Goal: Task Accomplishment & Management: Use online tool/utility

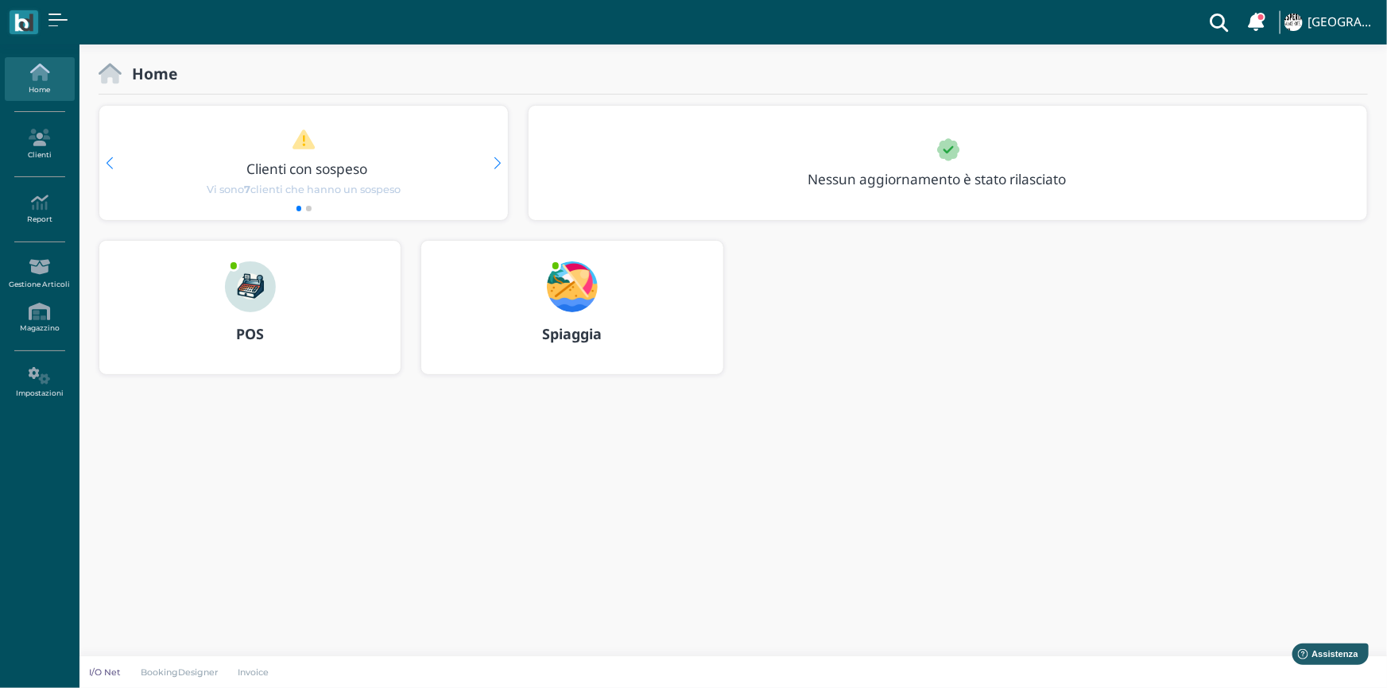
click at [572, 335] on b "Spiaggia" at bounding box center [572, 333] width 60 height 19
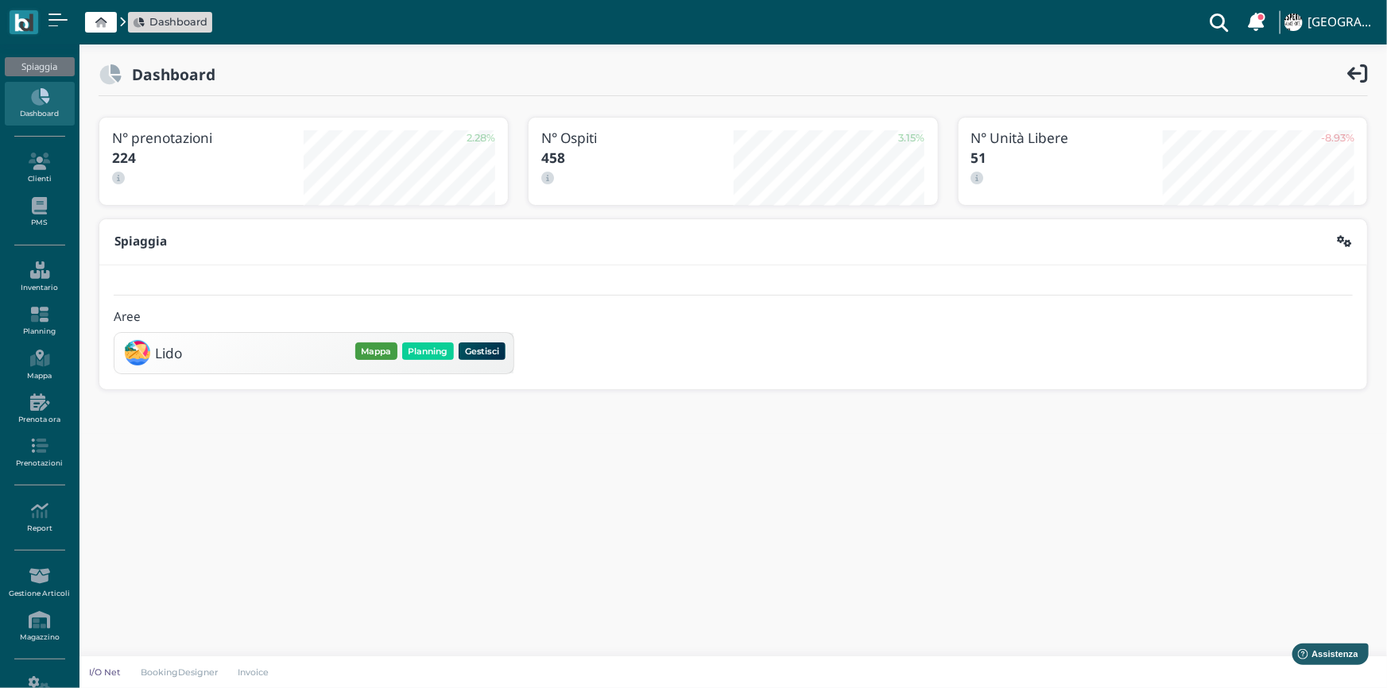
click at [381, 350] on button "Mappa" at bounding box center [376, 350] width 42 height 17
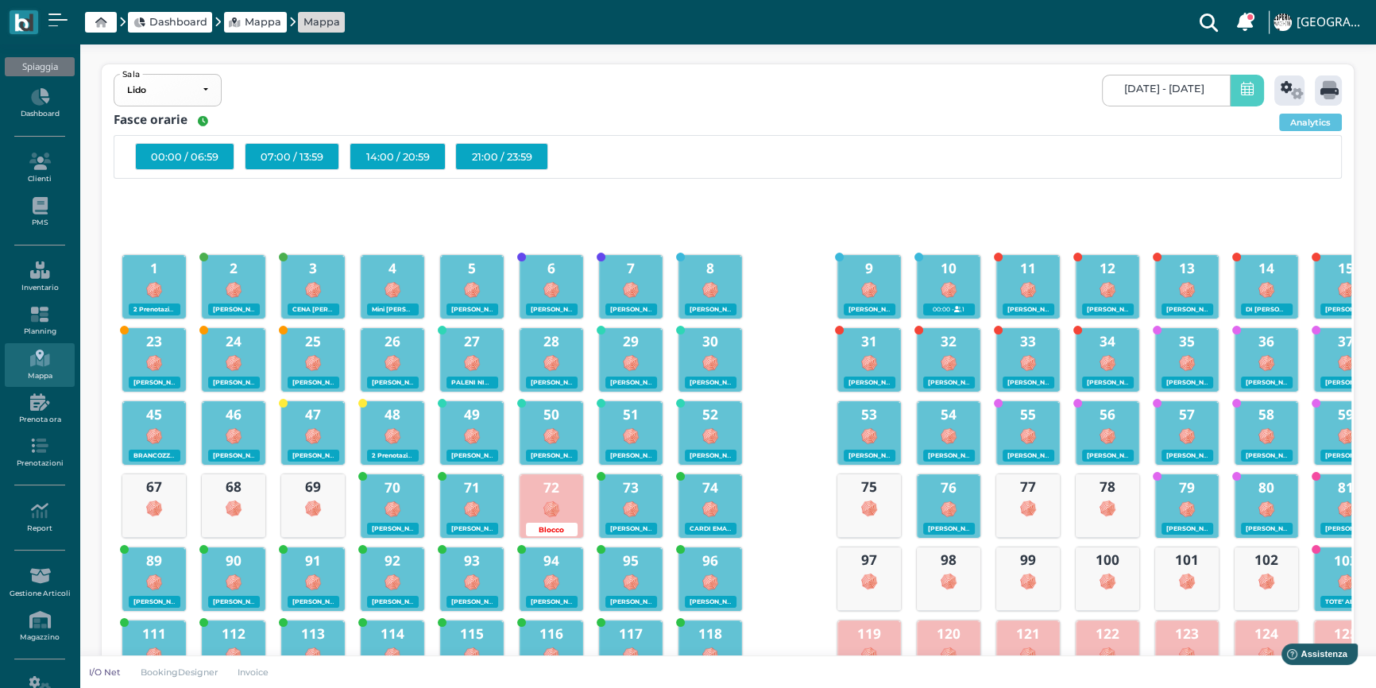
click at [1251, 91] on icon at bounding box center [1247, 90] width 13 height 17
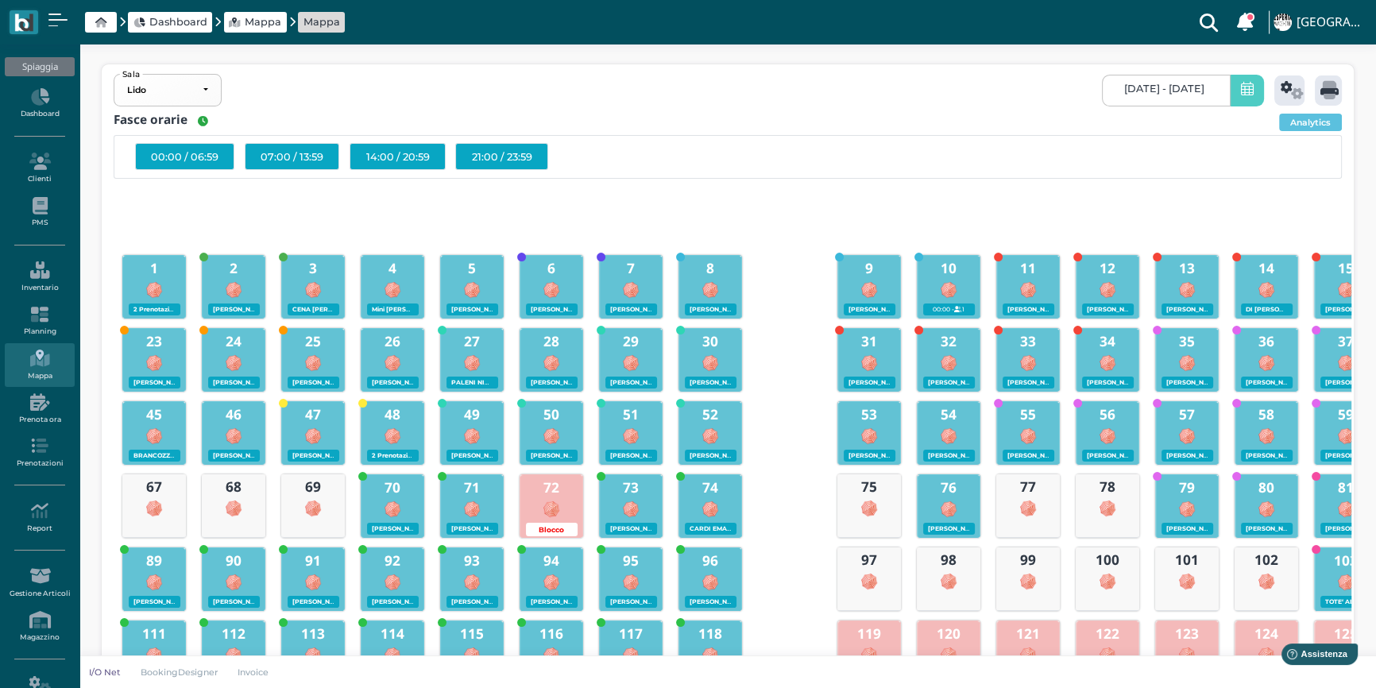
click at [1240, 99] on span at bounding box center [1247, 91] width 34 height 32
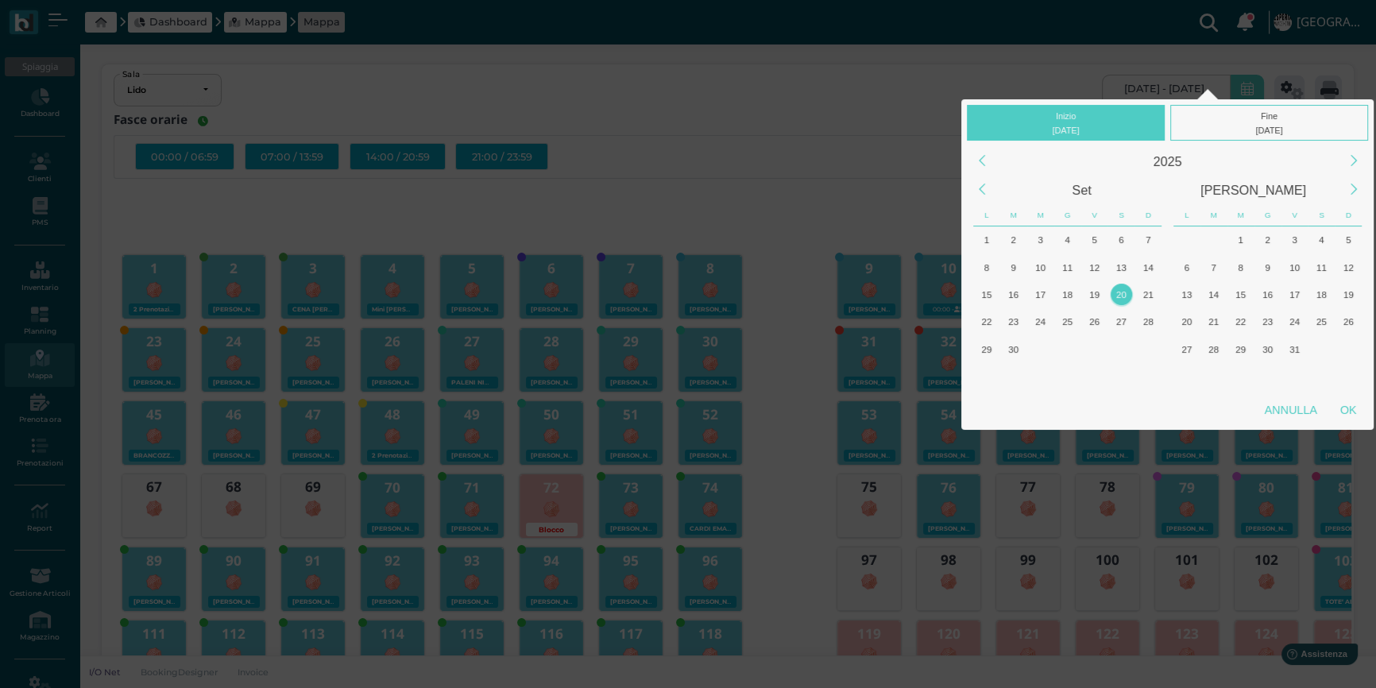
click at [1240, 99] on div at bounding box center [1167, 89] width 379 height 19
click at [1346, 405] on div "OK" at bounding box center [1349, 410] width 40 height 29
type input "20/09/2025 - 20/09/2025"
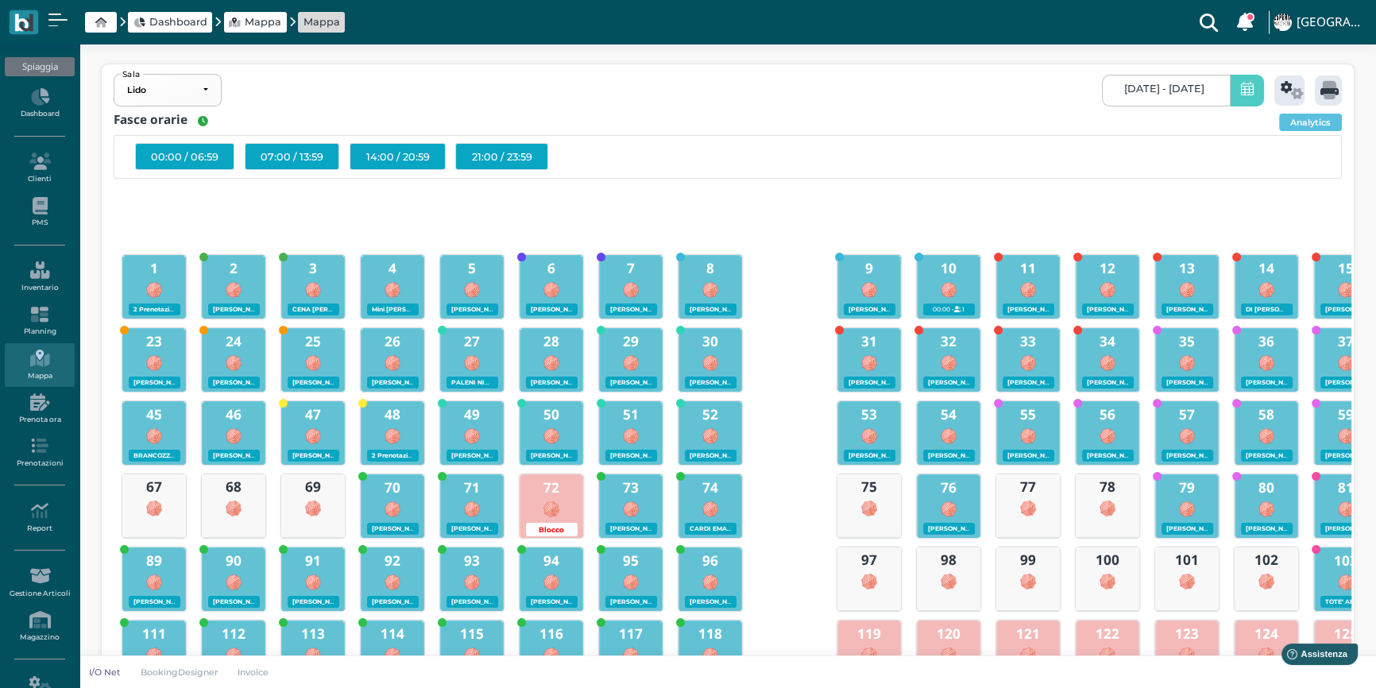
scroll to position [0, 149]
click at [1291, 90] on icon at bounding box center [1292, 90] width 23 height 18
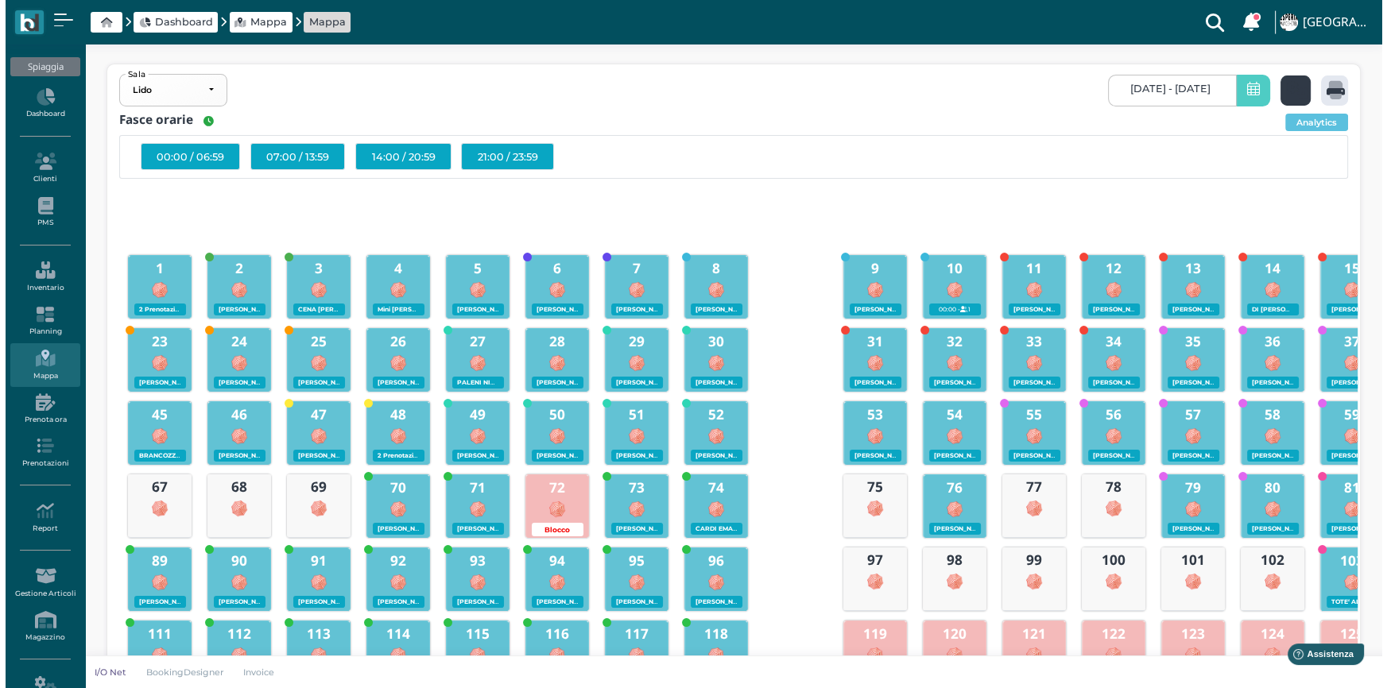
scroll to position [0, 0]
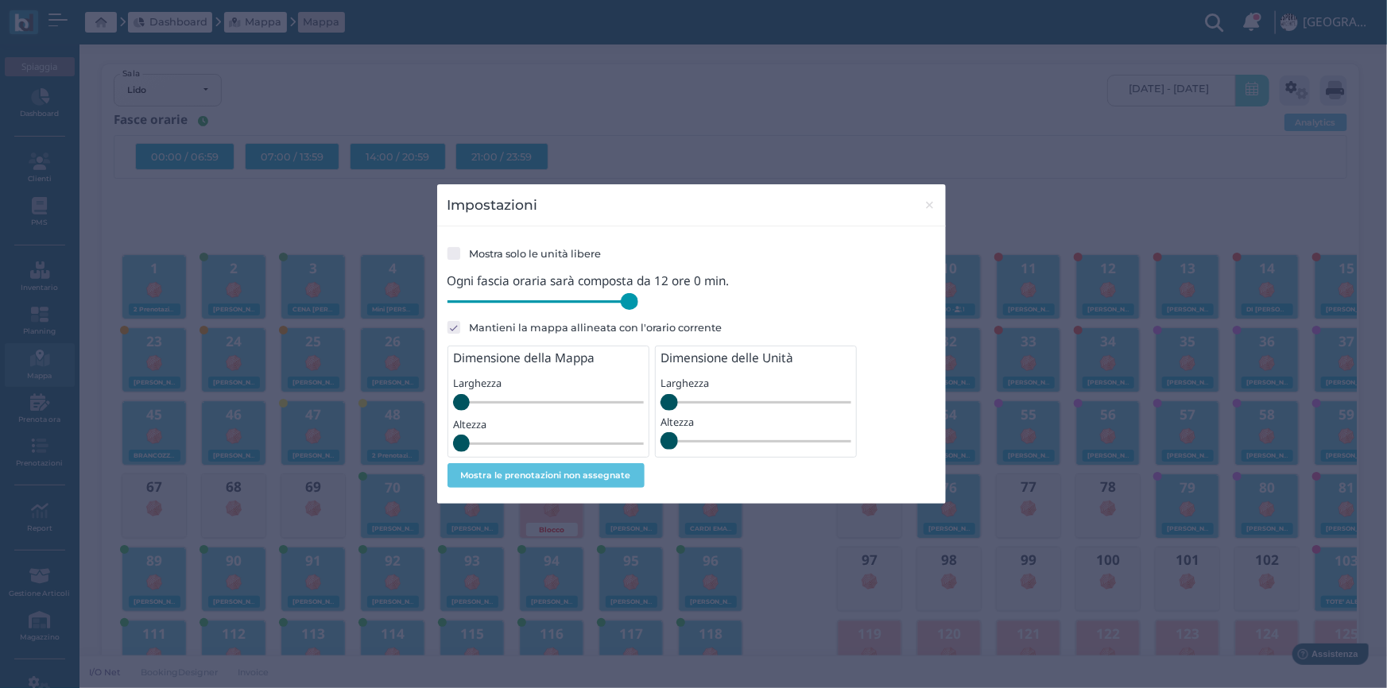
drag, startPoint x: 559, startPoint y: 304, endPoint x: 674, endPoint y: 313, distance: 114.8
type input "720"
click at [638, 311] on input "range" at bounding box center [542, 301] width 191 height 17
click at [931, 210] on span "×" at bounding box center [929, 205] width 12 height 21
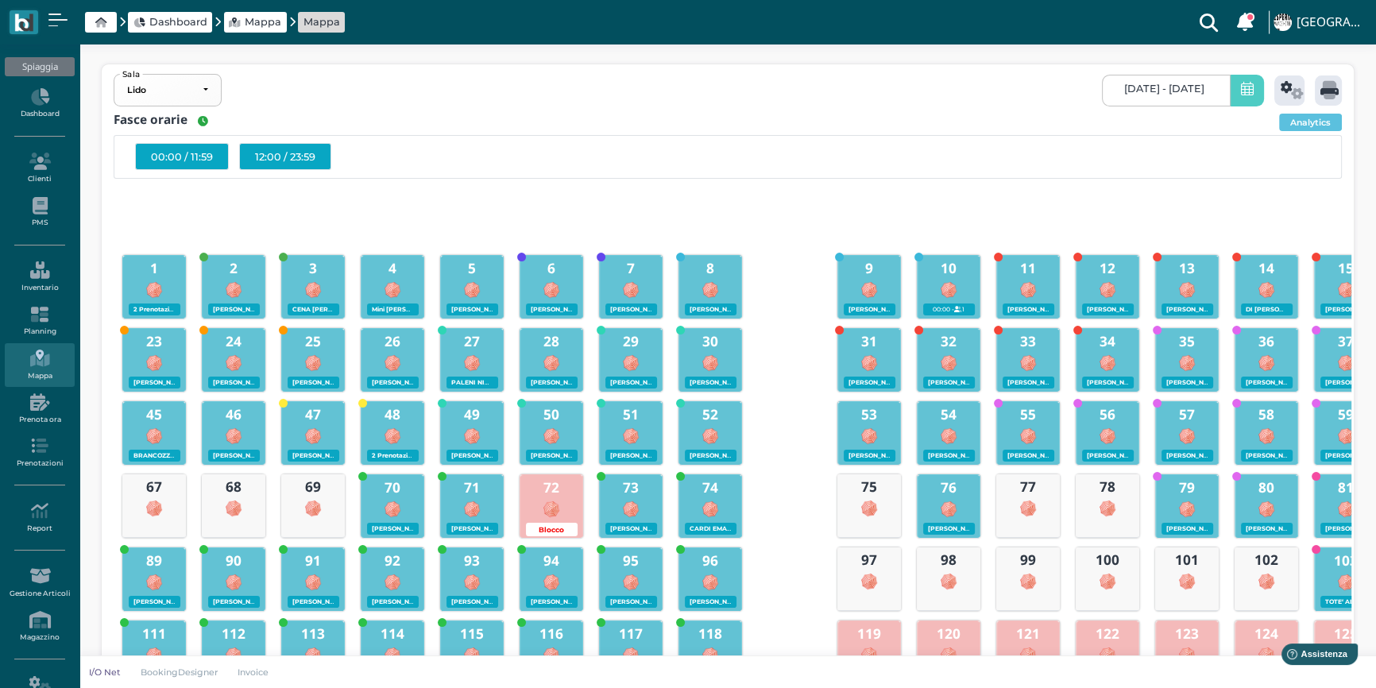
click at [290, 157] on div "12:00 / 23:59" at bounding box center [285, 156] width 92 height 27
click at [297, 159] on div "12:00 / 23:59" at bounding box center [285, 156] width 92 height 27
click at [302, 158] on div "12:00 / 23:59" at bounding box center [285, 156] width 92 height 27
click at [1329, 86] on icon at bounding box center [1330, 90] width 18 height 18
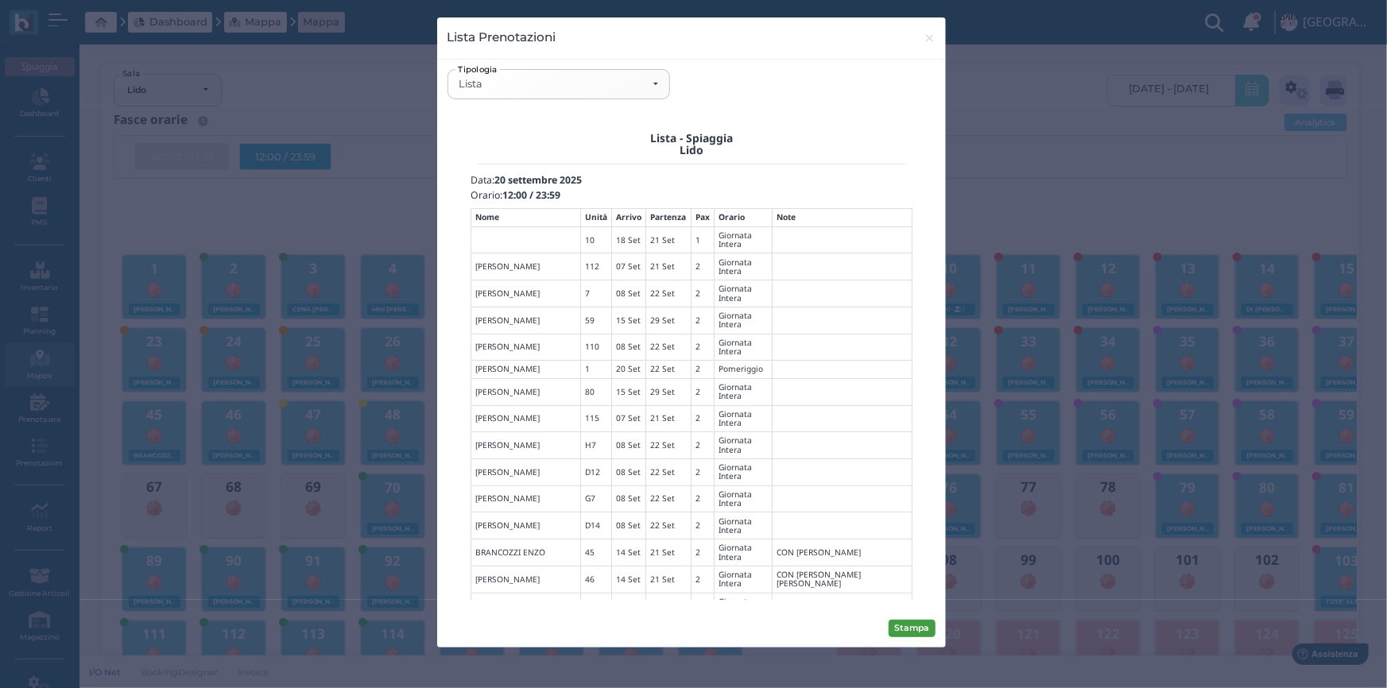
click at [909, 629] on button "Stampa" at bounding box center [911, 628] width 47 height 17
click at [652, 83] on div "Lista" at bounding box center [558, 84] width 199 height 13
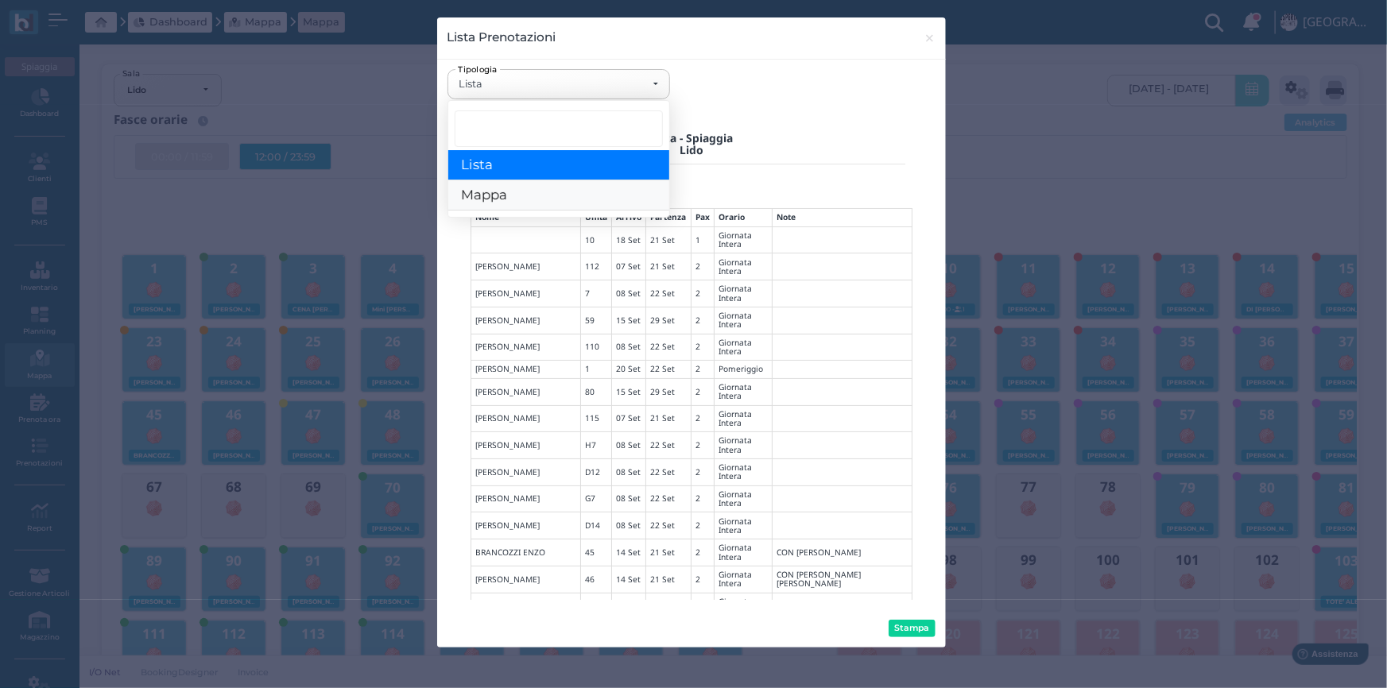
click at [505, 194] on span "Mappa" at bounding box center [484, 196] width 46 height 17
select select "map"
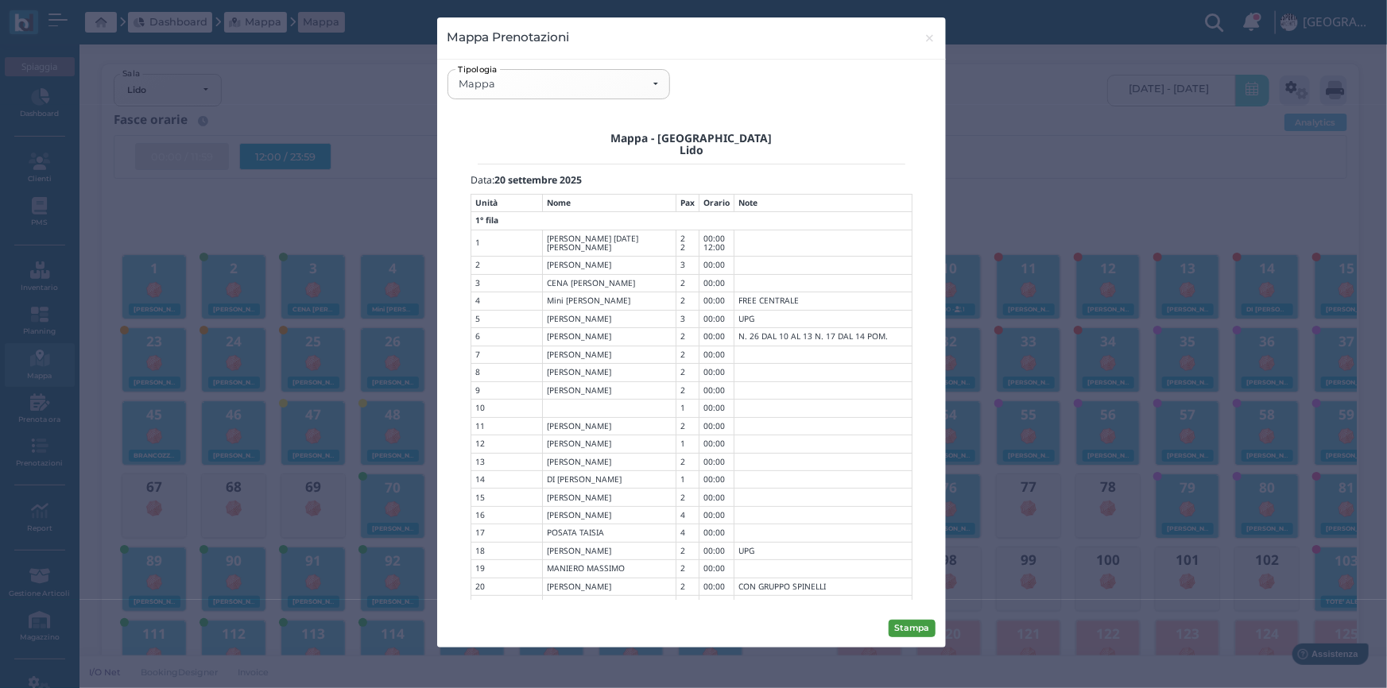
click at [914, 628] on button "Stampa" at bounding box center [911, 628] width 47 height 17
click at [929, 37] on span "×" at bounding box center [929, 38] width 12 height 21
